Goal: Find specific page/section: Find specific page/section

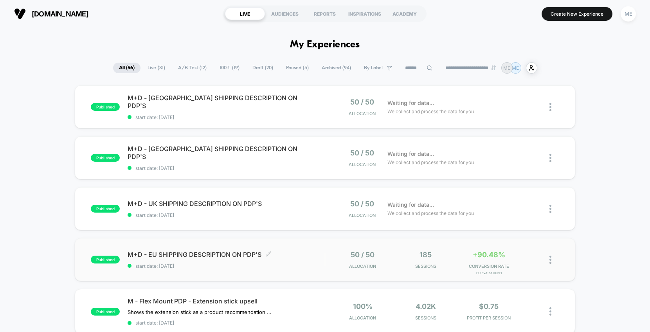
click at [322, 261] on div "M+D - EU SHIPPING DESCRIPTION ON PDP'S Click to edit experience details Click t…" at bounding box center [226, 259] width 197 height 18
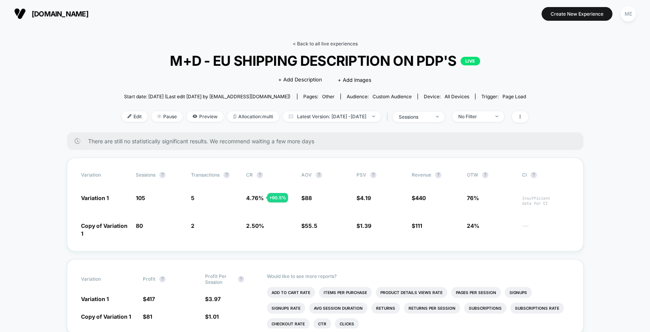
click at [329, 43] on link "< Back to all live experiences" at bounding box center [325, 44] width 65 height 6
